Goal: Information Seeking & Learning: Learn about a topic

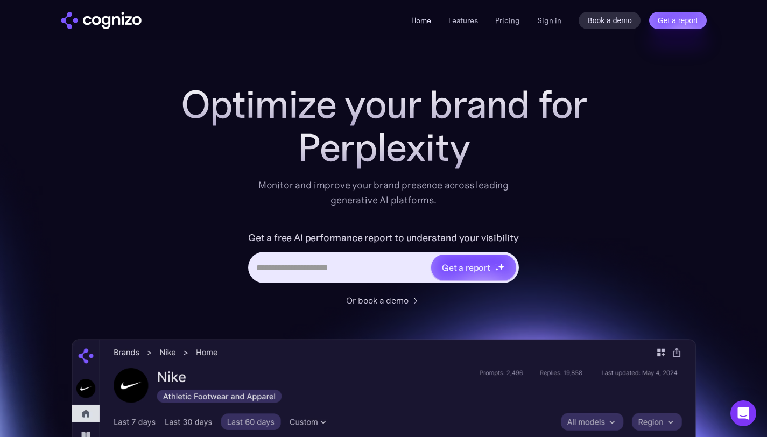
click at [420, 24] on link "Home" at bounding box center [421, 21] width 20 height 10
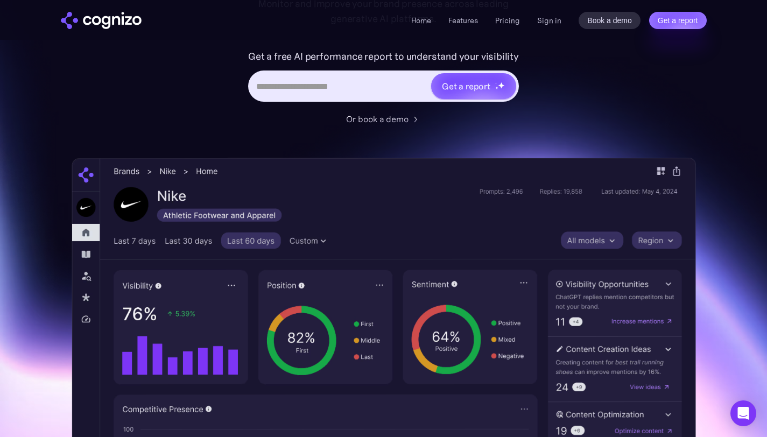
scroll to position [147, 0]
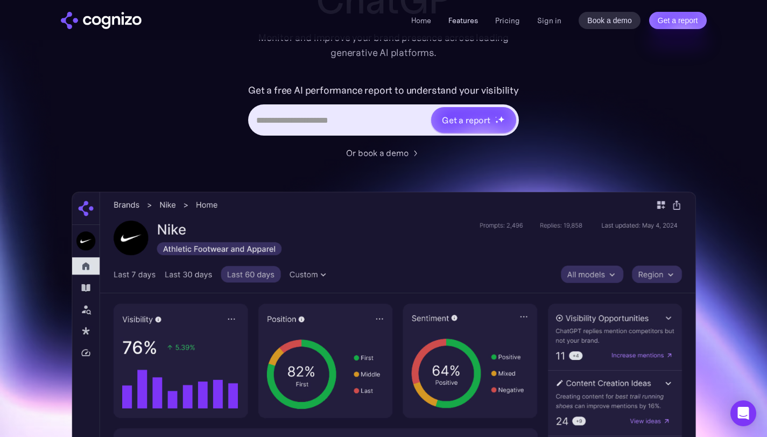
click at [466, 19] on link "Features" at bounding box center [463, 21] width 30 height 10
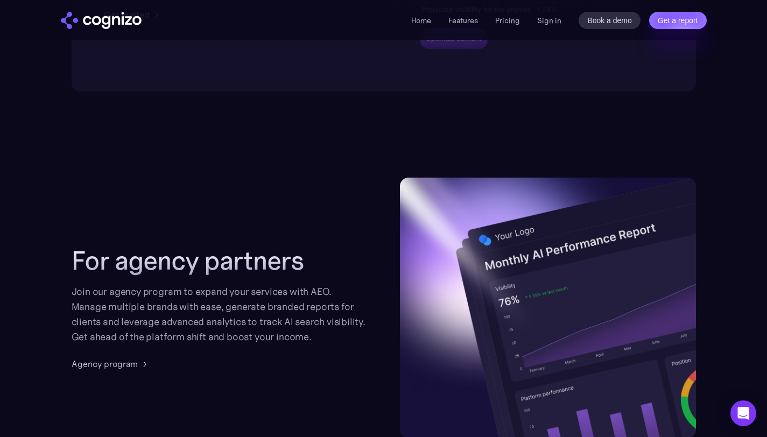
scroll to position [2493, 0]
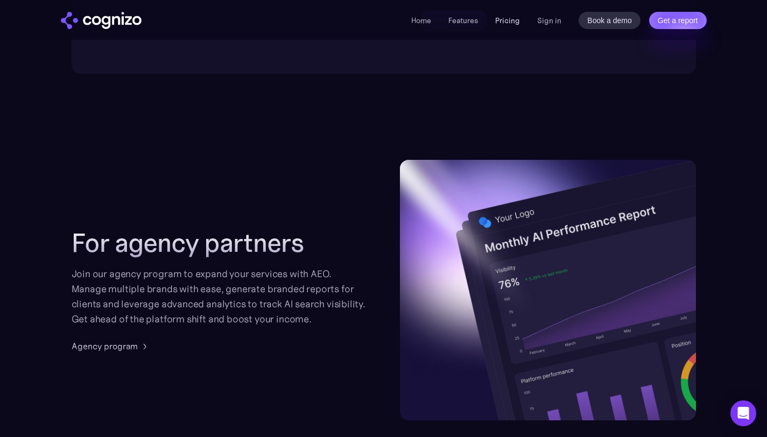
click at [508, 19] on link "Pricing" at bounding box center [507, 21] width 25 height 10
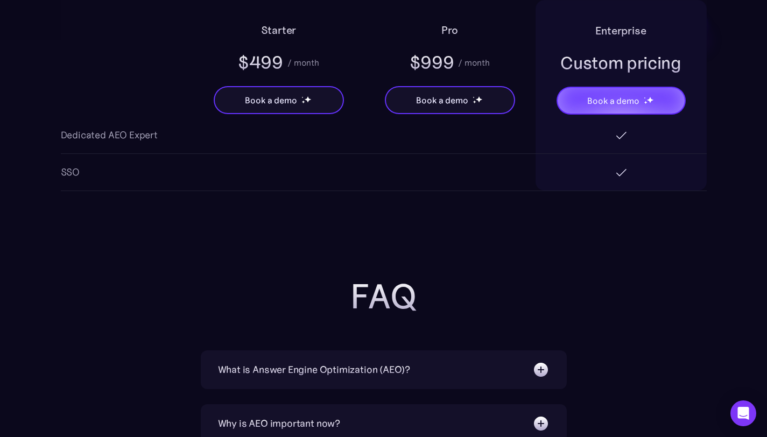
scroll to position [2209, 0]
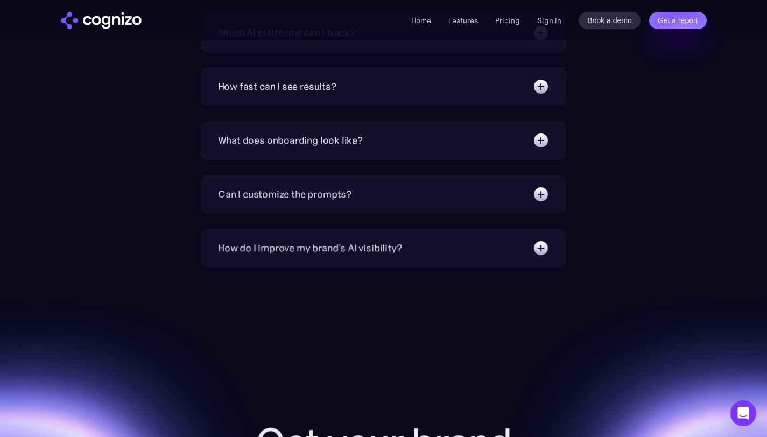
scroll to position [3862, 0]
click at [544, 21] on link "Sign in" at bounding box center [549, 20] width 24 height 13
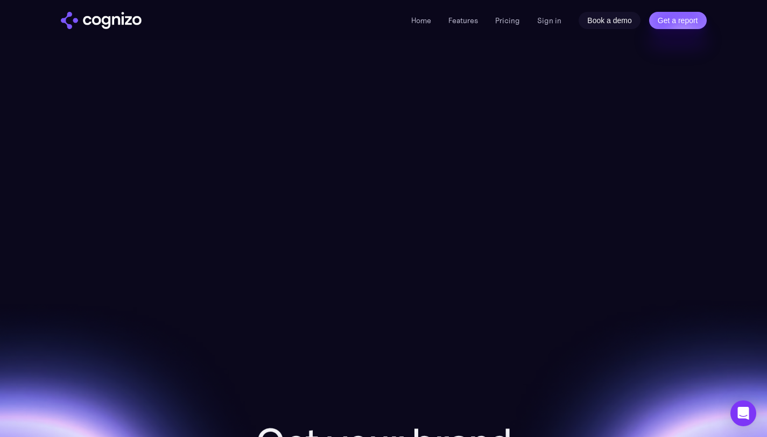
click at [590, 28] on link "Book a demo" at bounding box center [609, 20] width 62 height 17
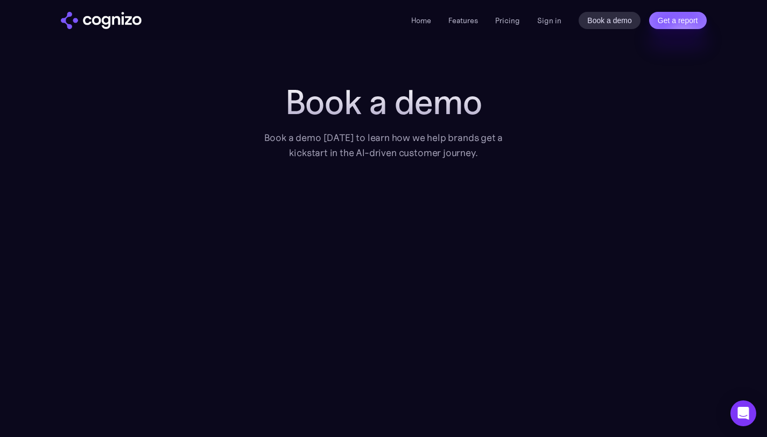
click at [521, 21] on div "Home Features Pricing Book a demo Get a report Sign in Book a demo Get a report" at bounding box center [558, 20] width 295 height 17
click at [509, 21] on link "Pricing" at bounding box center [507, 21] width 25 height 10
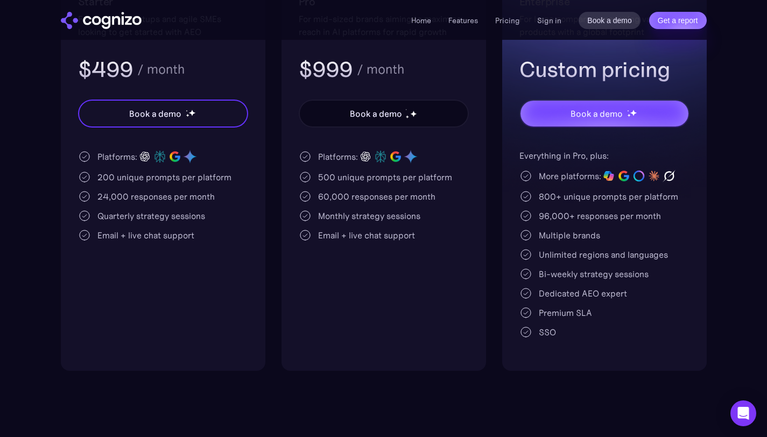
scroll to position [303, 0]
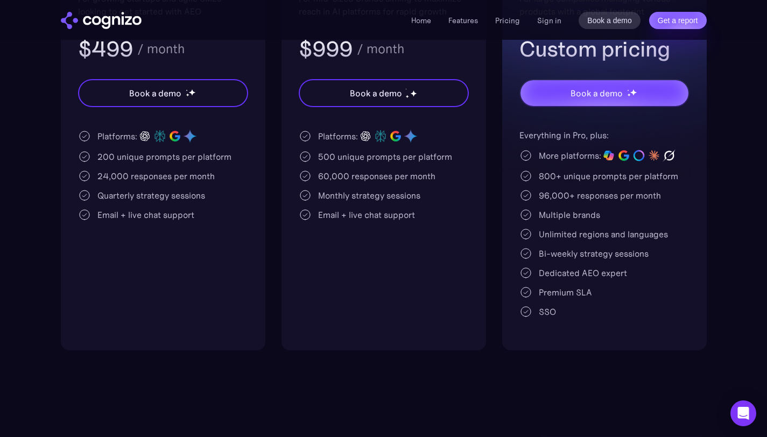
click at [332, 148] on div "Platforms: 500 unique prompts per platform 60,000 responses per month Monthly s…" at bounding box center [384, 175] width 170 height 93
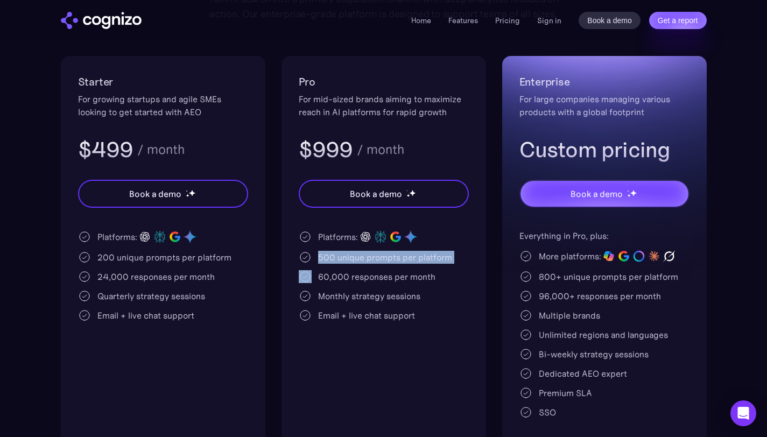
scroll to position [175, 0]
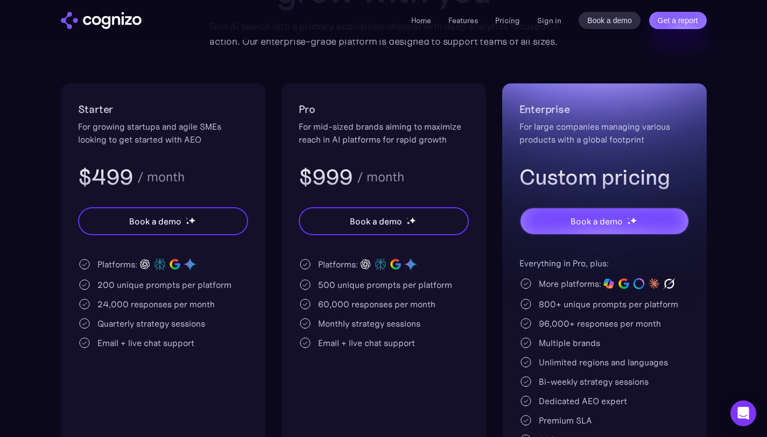
click at [360, 141] on div "For mid-sized brands aiming to maximize reach in AI platforms for rapid growth" at bounding box center [384, 133] width 170 height 26
click at [360, 104] on h2 "Pro" at bounding box center [384, 109] width 170 height 17
click at [192, 105] on h2 "Starter" at bounding box center [163, 109] width 170 height 17
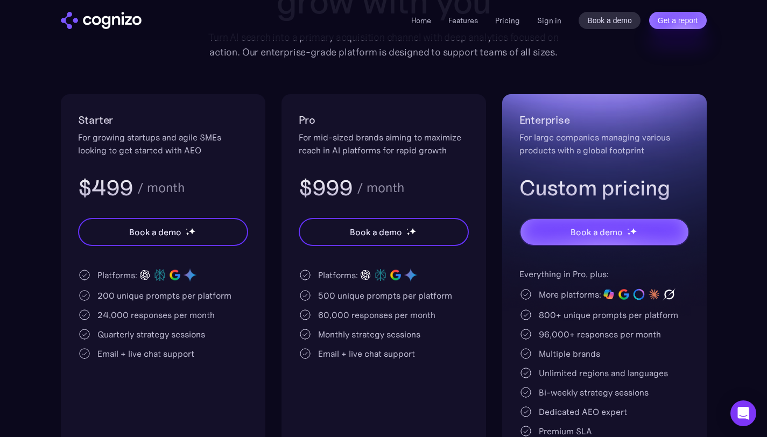
scroll to position [0, 0]
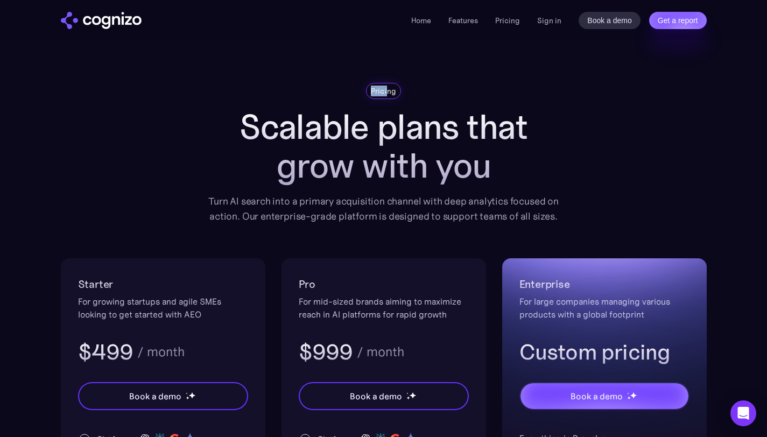
drag, startPoint x: 388, startPoint y: 91, endPoint x: 365, endPoint y: 91, distance: 23.1
click at [357, 91] on div "Pricing" at bounding box center [384, 91] width 366 height 16
click at [366, 91] on div "Pricing" at bounding box center [384, 91] width 36 height 16
click at [377, 91] on div "Pricing" at bounding box center [384, 91] width 26 height 11
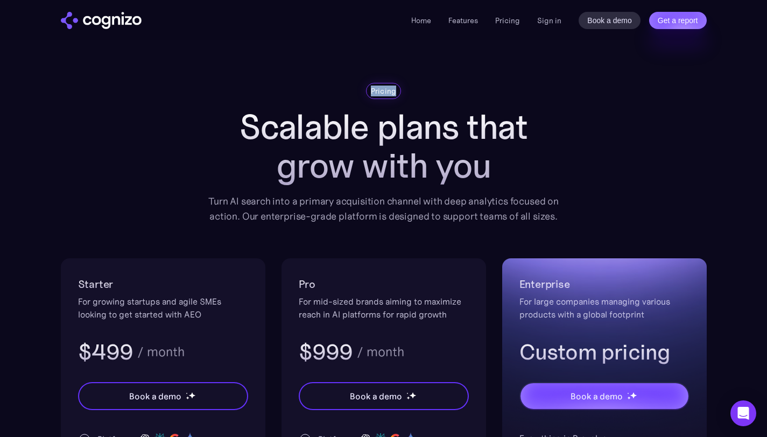
click at [377, 91] on div "Pricing" at bounding box center [384, 91] width 26 height 11
click at [469, 18] on link "Features" at bounding box center [463, 21] width 30 height 10
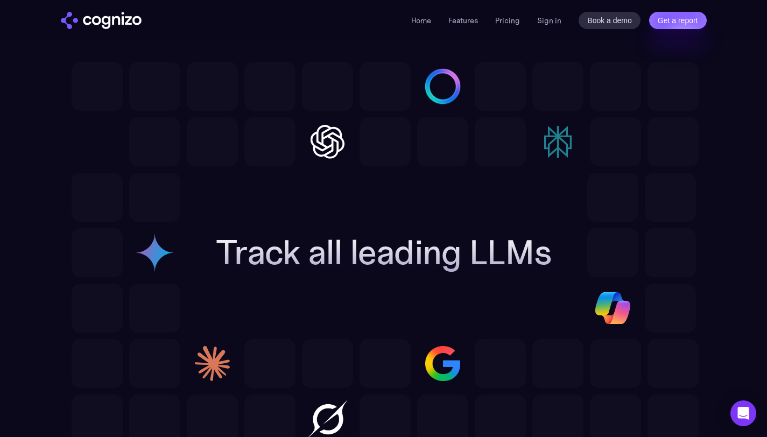
scroll to position [2937, 0]
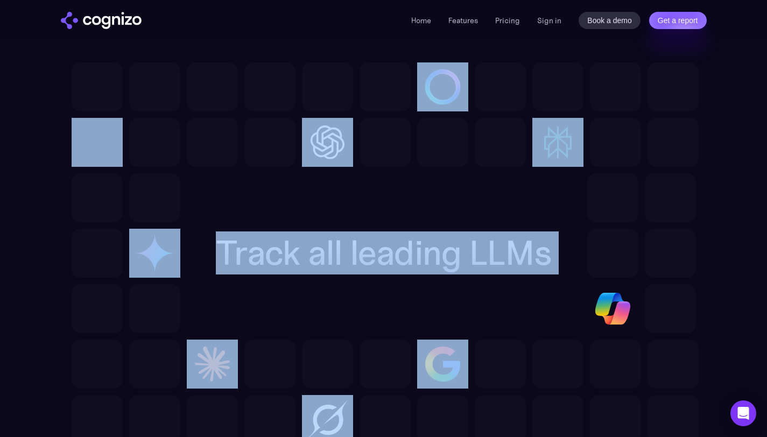
drag, startPoint x: 221, startPoint y: 247, endPoint x: 632, endPoint y: 273, distance: 412.3
click at [632, 273] on div "Track all leading LLMs" at bounding box center [384, 252] width 624 height 381
click at [475, 218] on div at bounding box center [384, 253] width 624 height 160
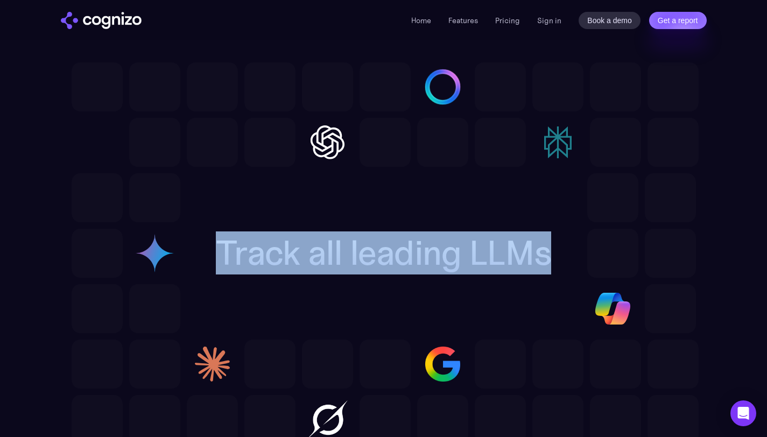
drag, startPoint x: 220, startPoint y: 271, endPoint x: 562, endPoint y: 262, distance: 342.2
click at [562, 262] on div "Track all leading LLMs" at bounding box center [384, 252] width 370 height 39
click at [438, 190] on div at bounding box center [384, 253] width 624 height 160
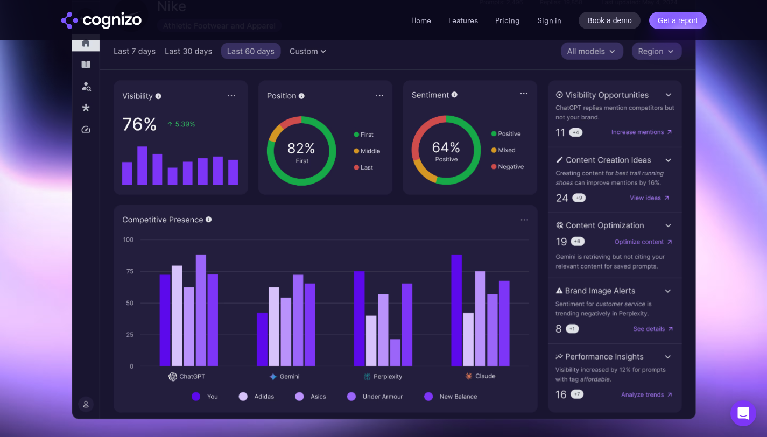
scroll to position [0, 0]
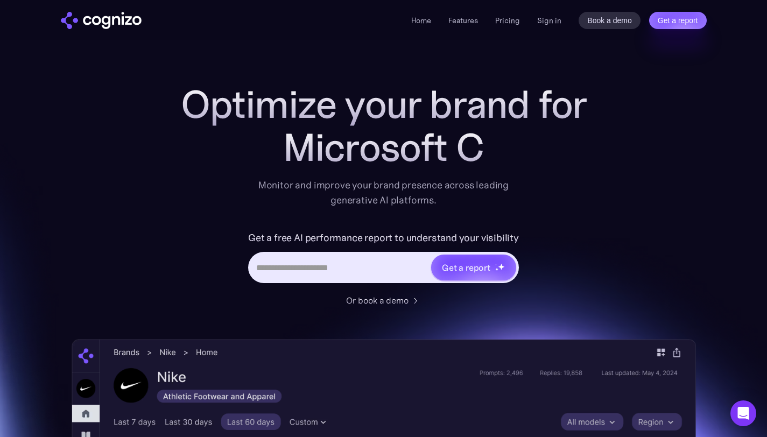
click at [82, 16] on img "home" at bounding box center [101, 20] width 81 height 17
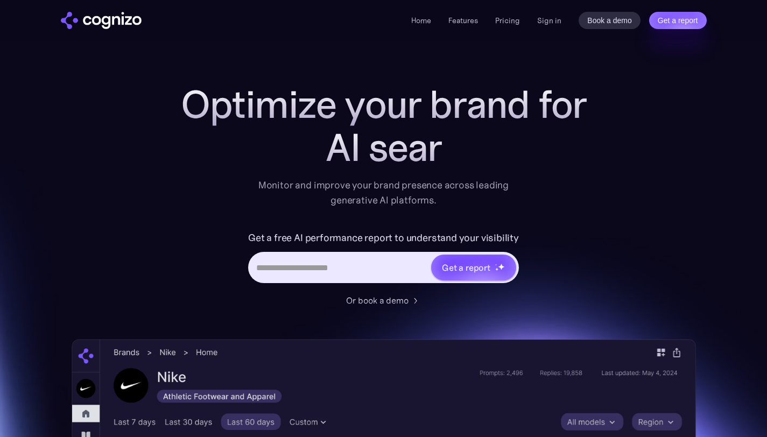
click at [423, 15] on li "Home" at bounding box center [421, 20] width 20 height 13
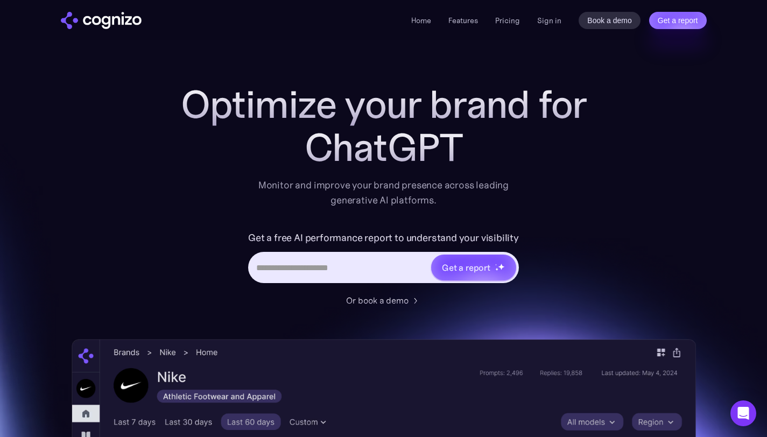
click at [101, 12] on img "home" at bounding box center [101, 20] width 81 height 17
